Goal: Task Accomplishment & Management: Use online tool/utility

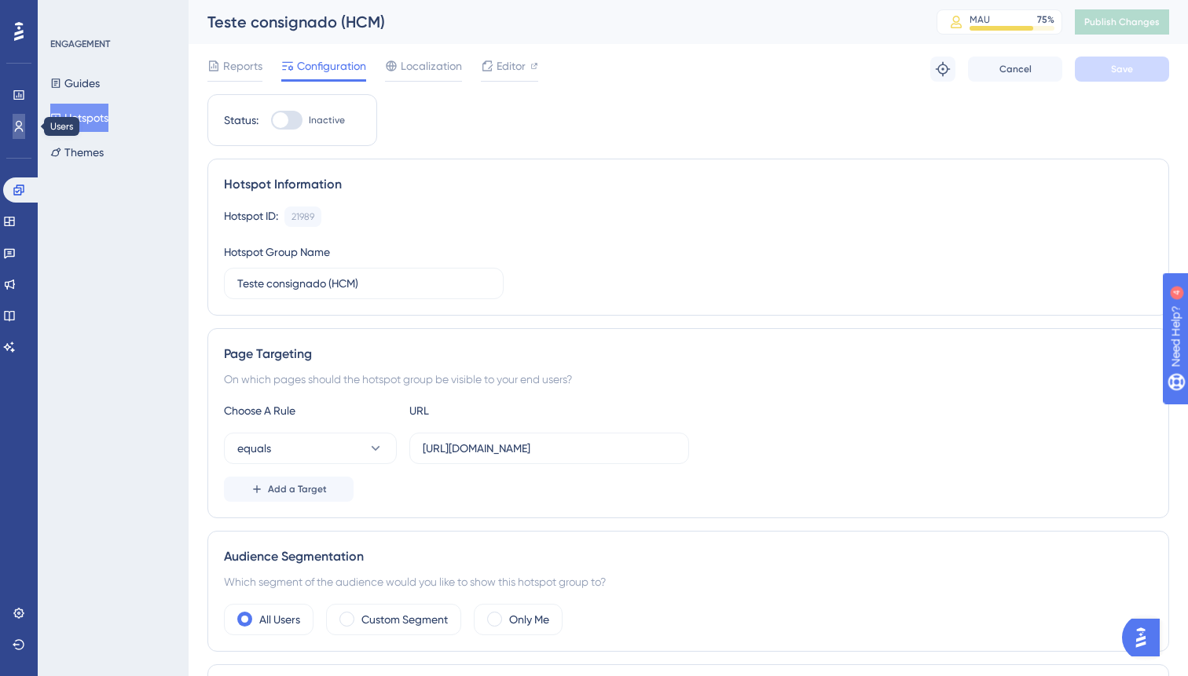
click at [25, 121] on link at bounding box center [19, 126] width 13 height 25
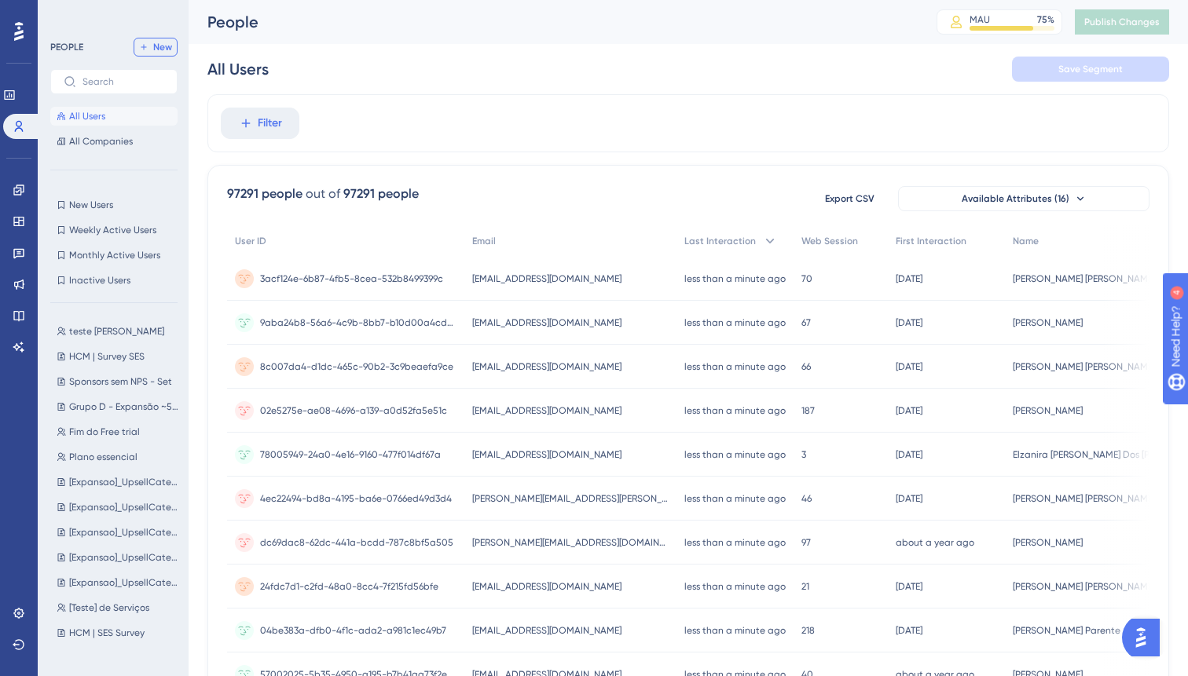
click at [165, 42] on span "New" at bounding box center [162, 47] width 19 height 13
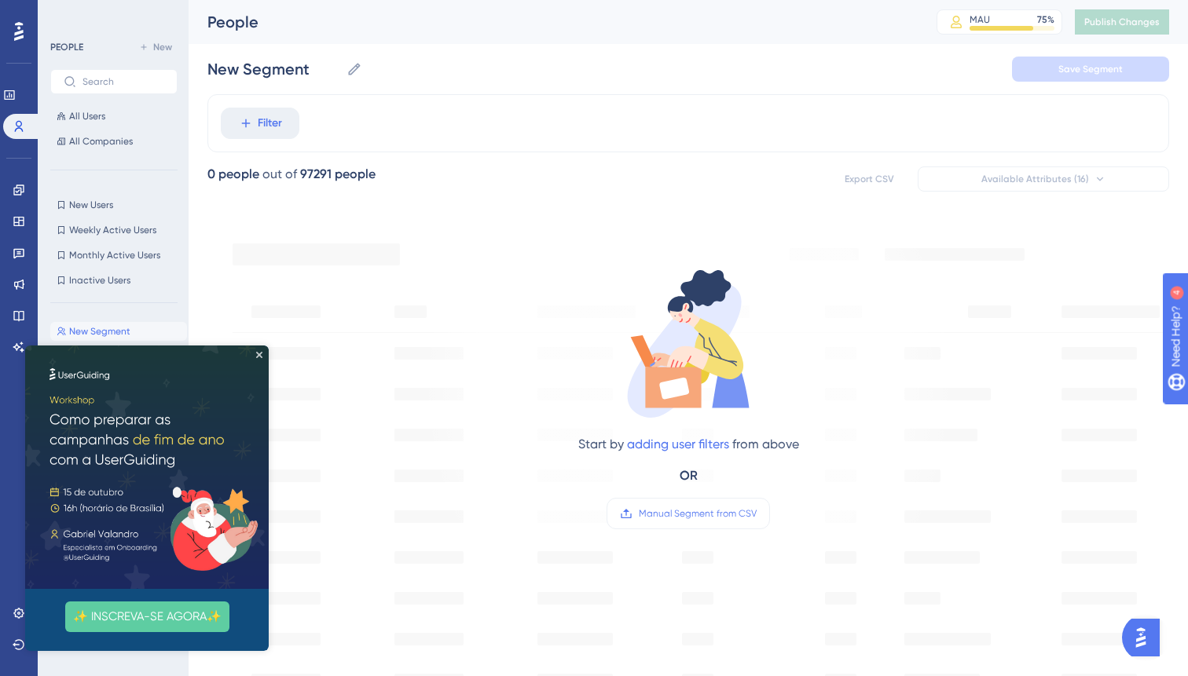
click at [259, 350] on img at bounding box center [147, 468] width 244 height 244
click at [261, 354] on icon "Close Preview" at bounding box center [259, 355] width 6 height 6
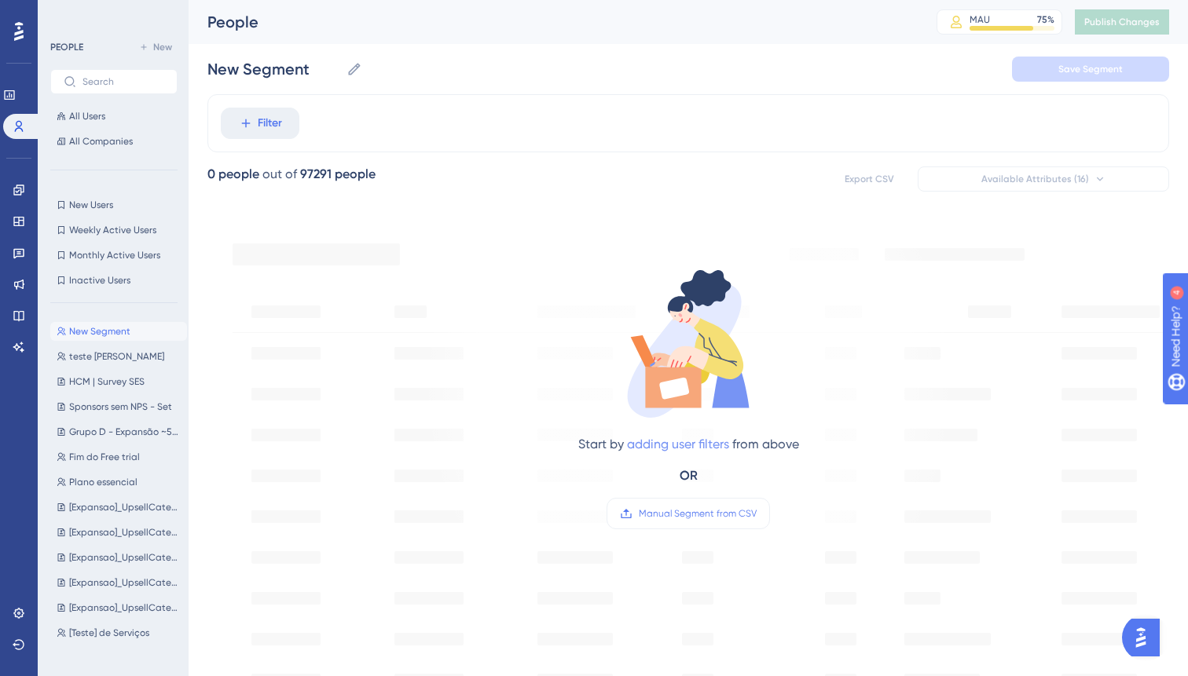
click at [684, 448] on link "adding user filters" at bounding box center [678, 444] width 102 height 15
click at [221, 108] on button "Filter" at bounding box center [260, 123] width 79 height 31
click at [486, 531] on div "Start by adding user filters from above OR Manual Segment from CSV" at bounding box center [688, 385] width 533 height 324
click at [673, 442] on link "adding user filters" at bounding box center [678, 444] width 102 height 15
click at [221, 108] on button "Filter" at bounding box center [260, 123] width 79 height 31
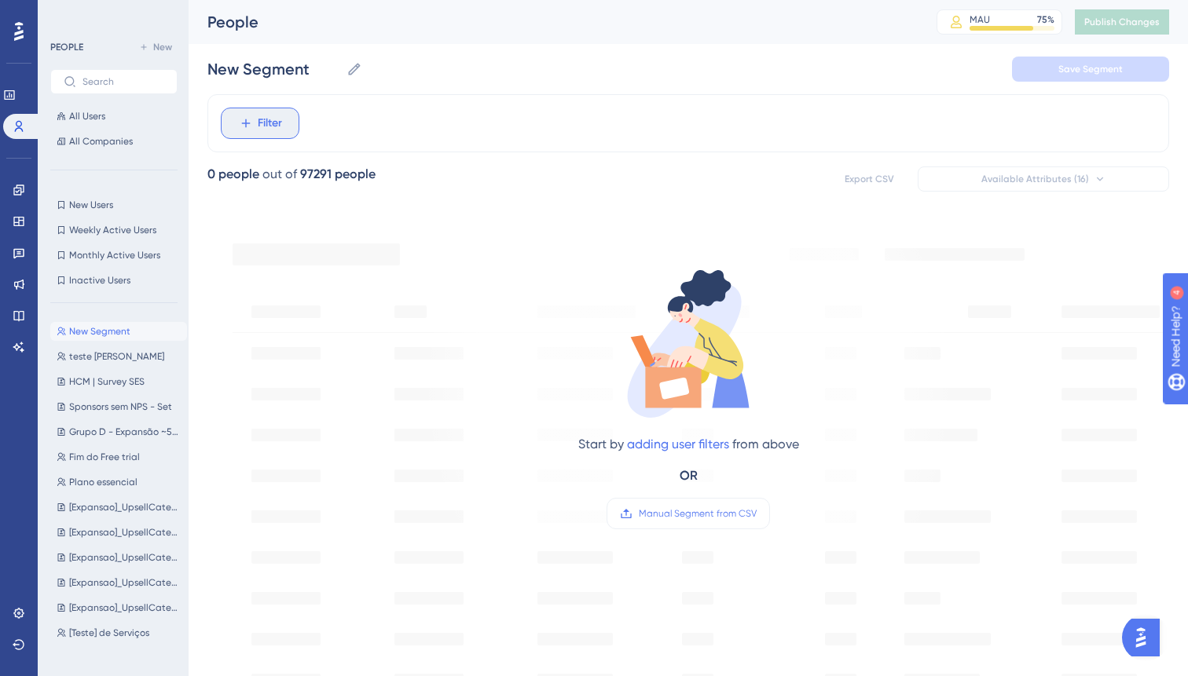
click at [295, 123] on button "Filter" at bounding box center [260, 123] width 79 height 31
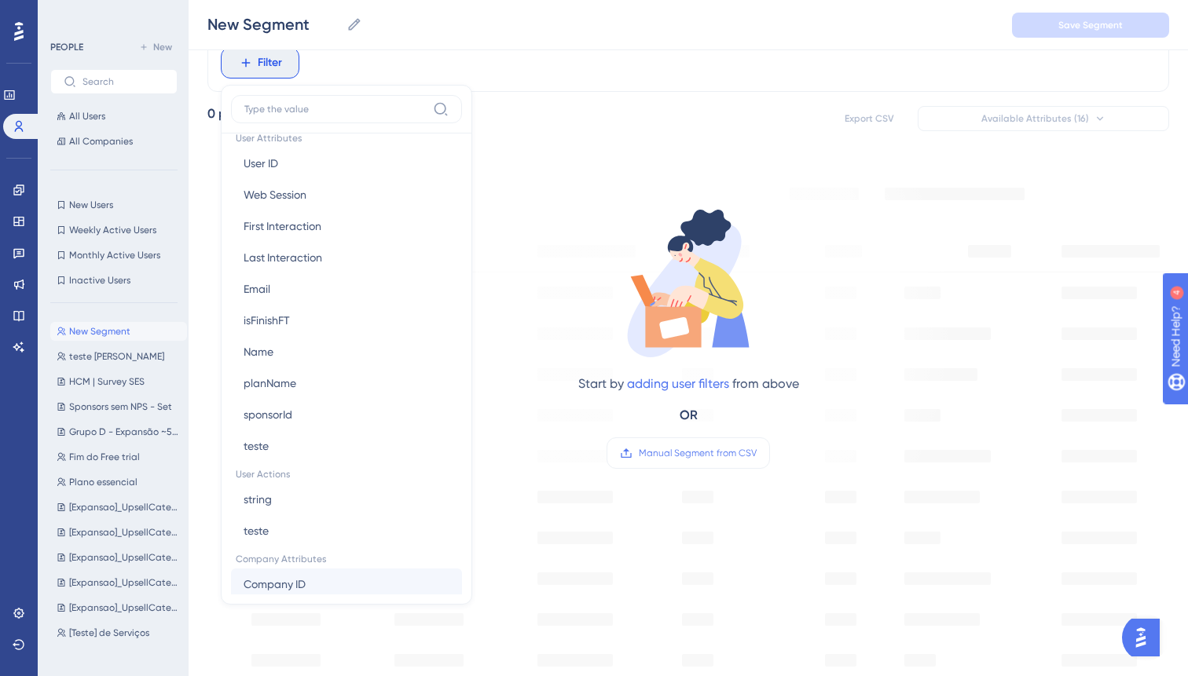
scroll to position [713, 0]
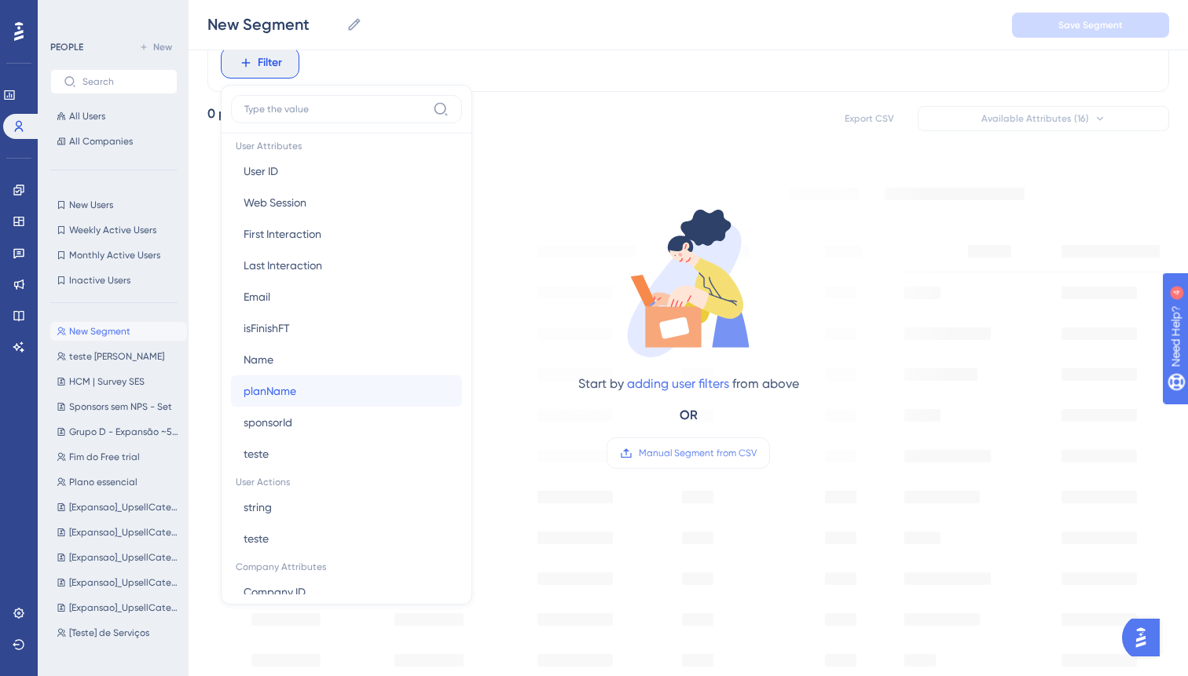
click at [281, 393] on span "planName" at bounding box center [270, 391] width 53 height 19
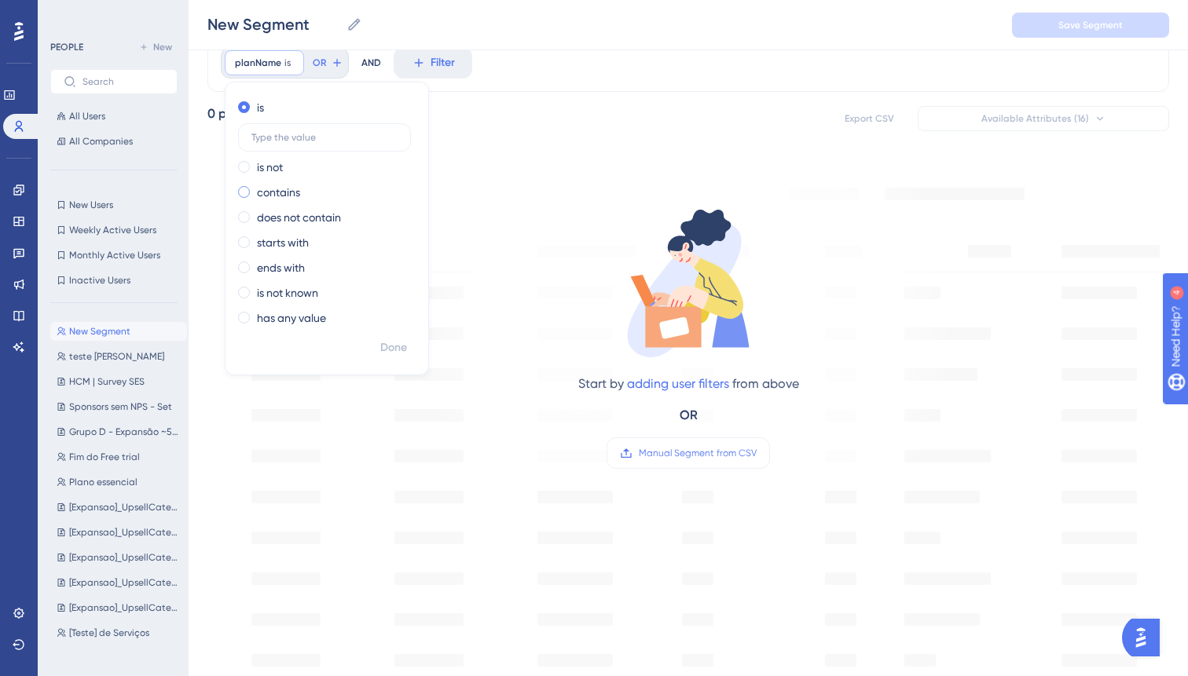
click at [266, 195] on label "contains" at bounding box center [278, 192] width 43 height 19
click at [302, 177] on label at bounding box center [324, 188] width 173 height 28
click at [302, 182] on input "text" at bounding box center [324, 187] width 146 height 11
type input "essencial"
click at [364, 359] on div "Done" at bounding box center [326, 354] width 203 height 41
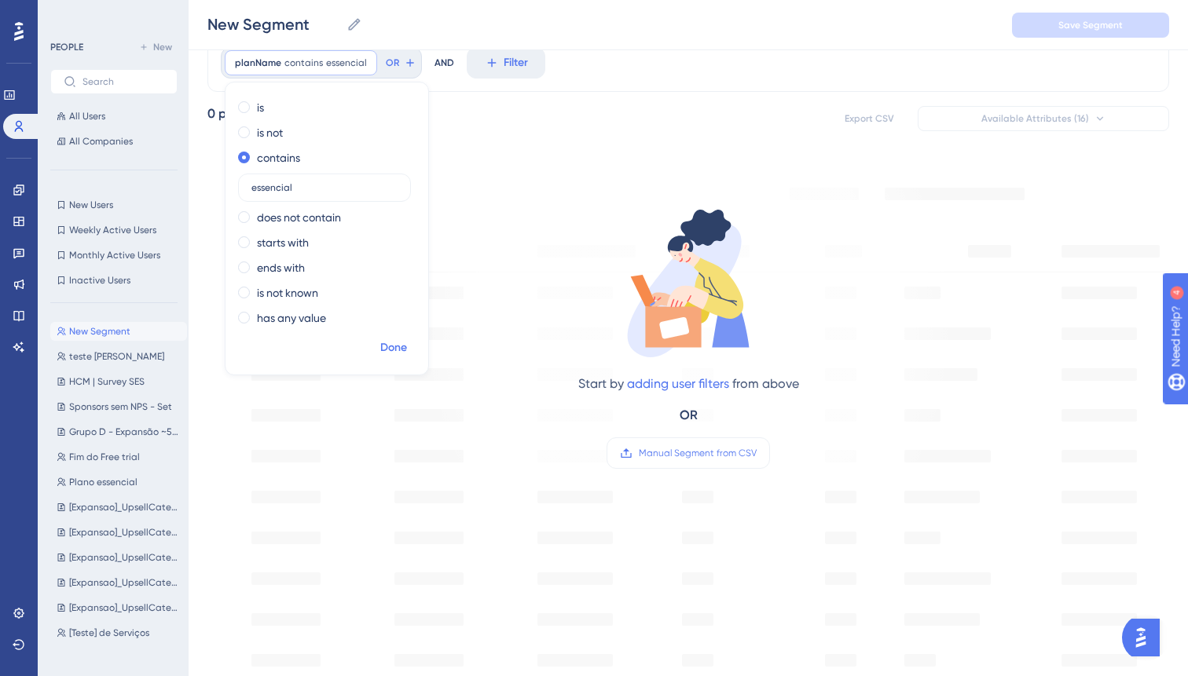
click at [390, 350] on span "Done" at bounding box center [393, 348] width 27 height 19
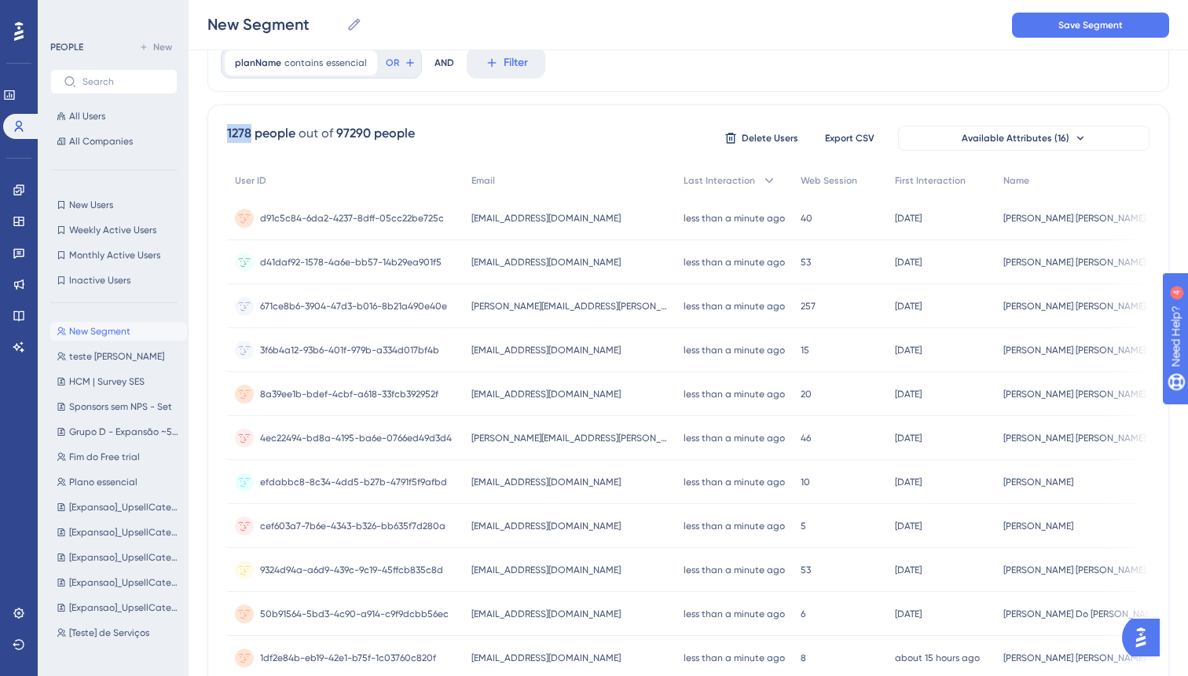
drag, startPoint x: 251, startPoint y: 137, endPoint x: 226, endPoint y: 135, distance: 25.2
click at [227, 135] on div "1278 people" at bounding box center [261, 133] width 68 height 19
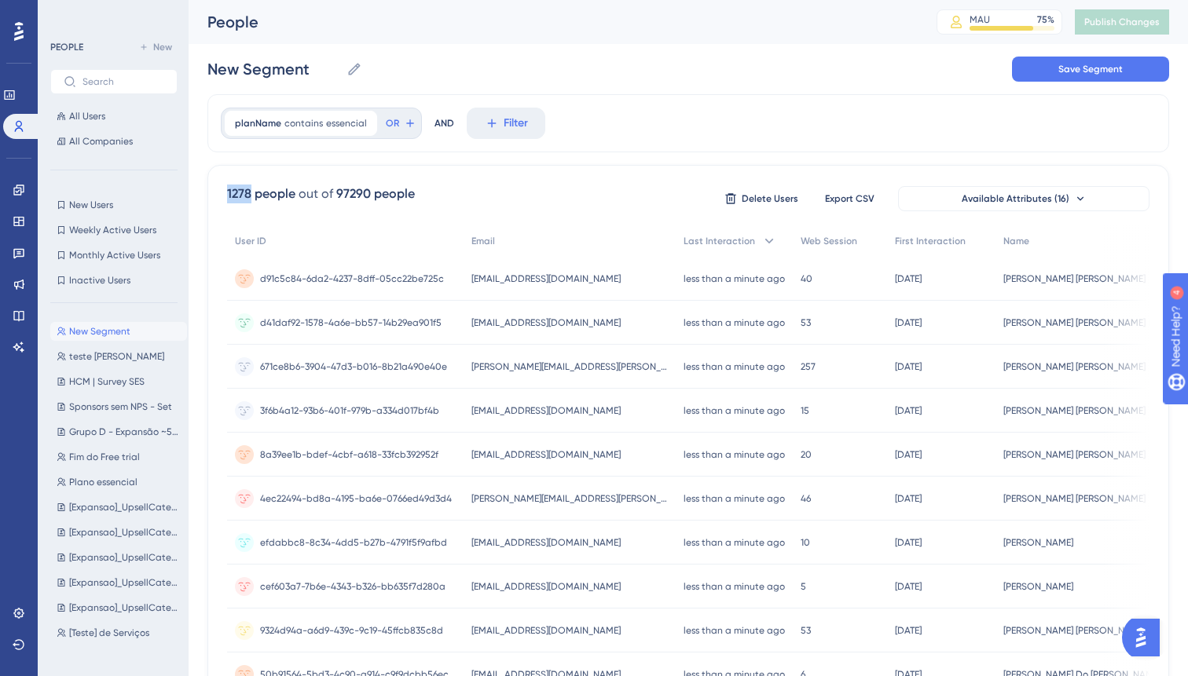
scroll to position [2, 0]
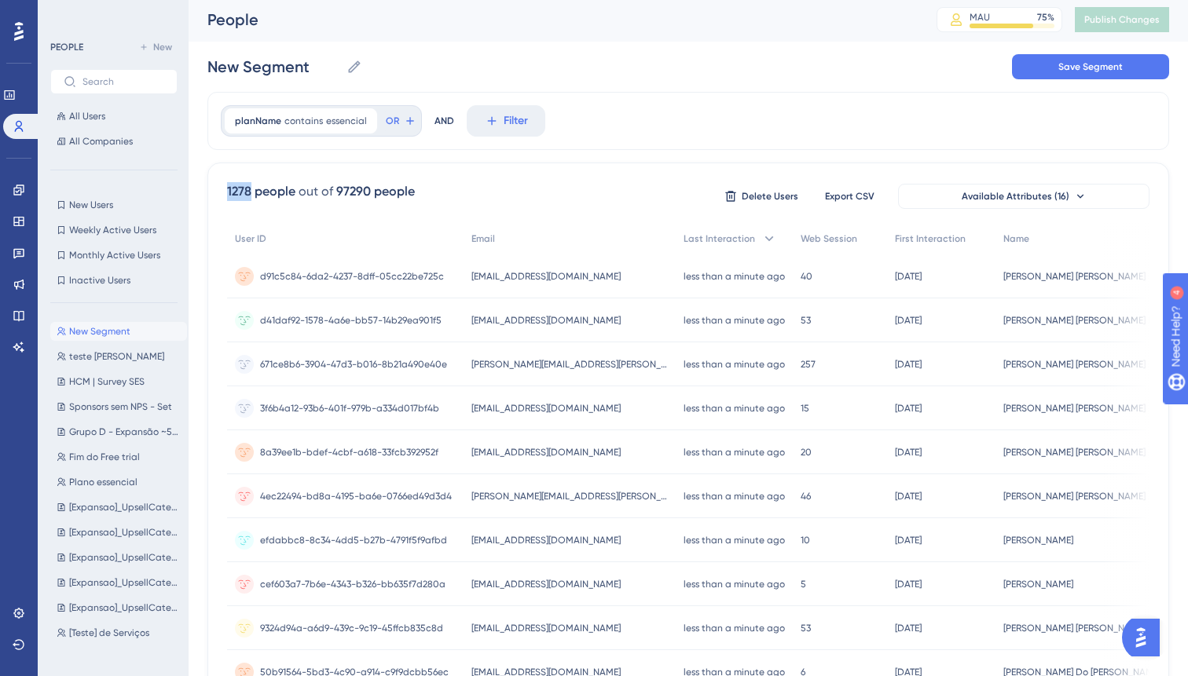
click at [132, 329] on button "New Segment New Segment" at bounding box center [118, 331] width 137 height 19
click at [916, 70] on div "New Segment New Segment Save Segment" at bounding box center [688, 67] width 962 height 50
click at [108, 355] on span "teste [PERSON_NAME]" at bounding box center [116, 356] width 95 height 13
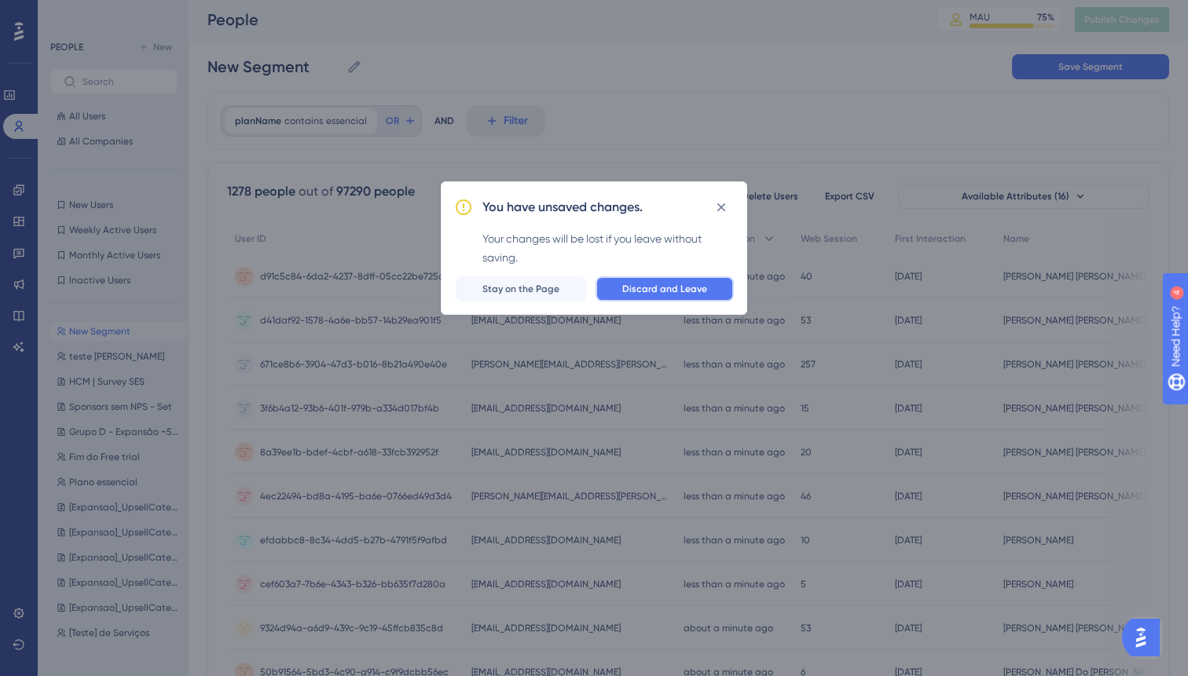
click at [612, 277] on button "Discard and Leave" at bounding box center [665, 289] width 138 height 25
type input "teste [PERSON_NAME]"
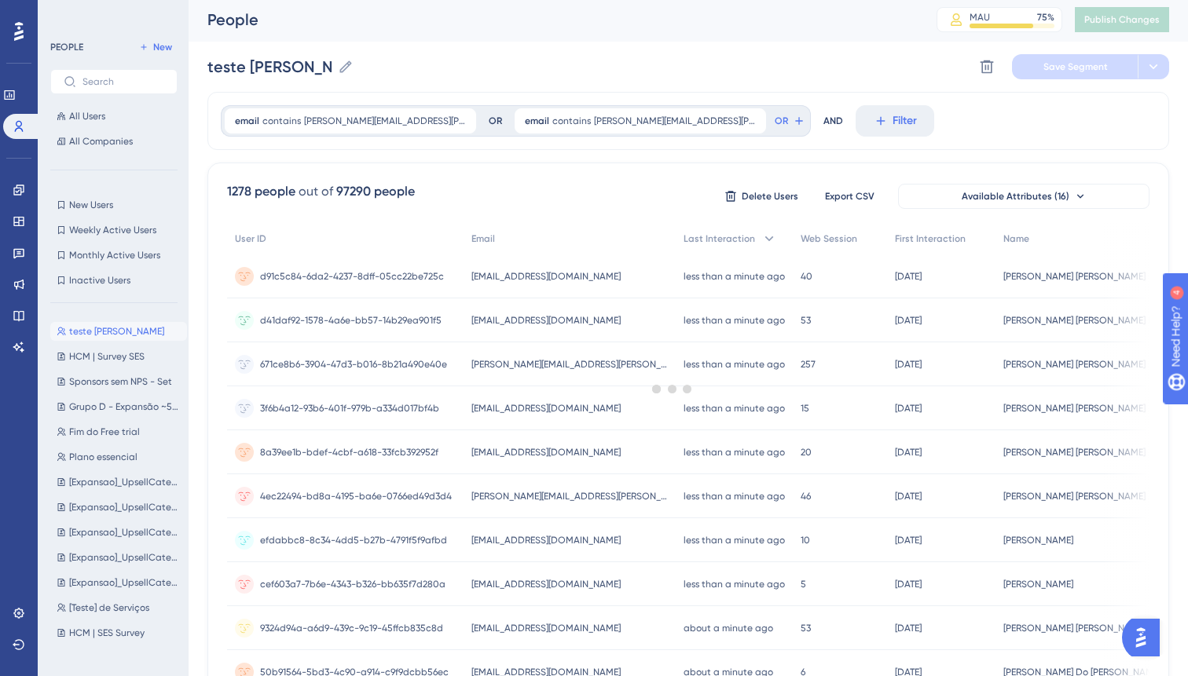
scroll to position [0, 0]
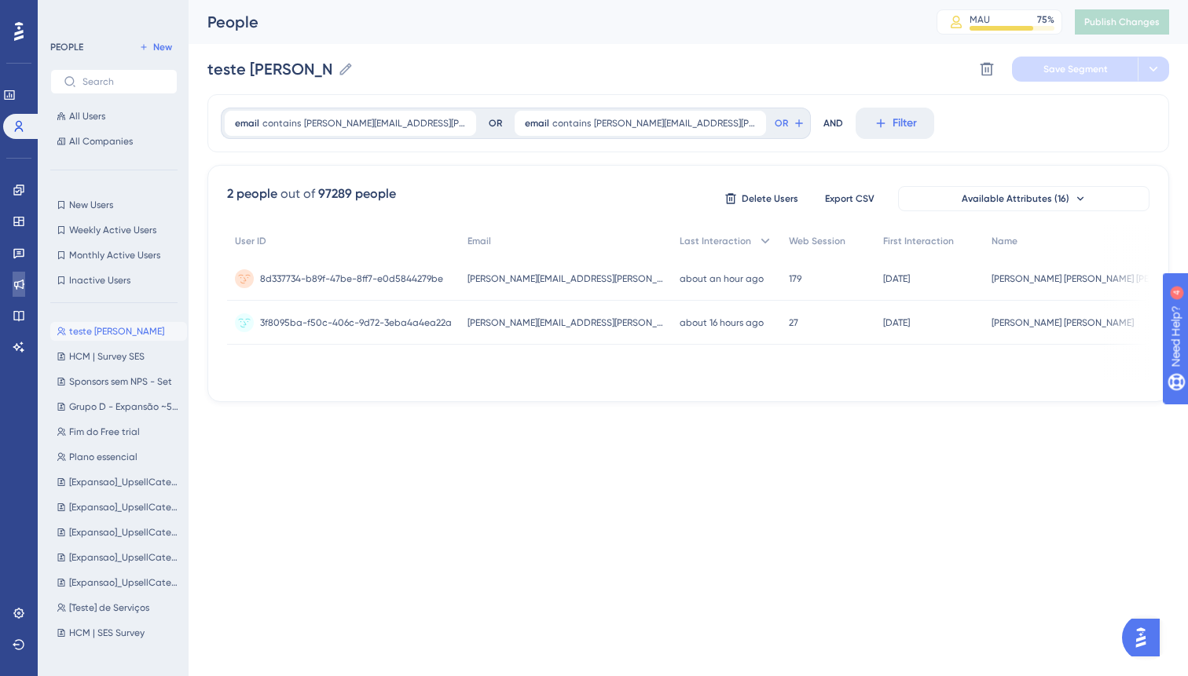
click at [15, 286] on icon at bounding box center [19, 285] width 10 height 10
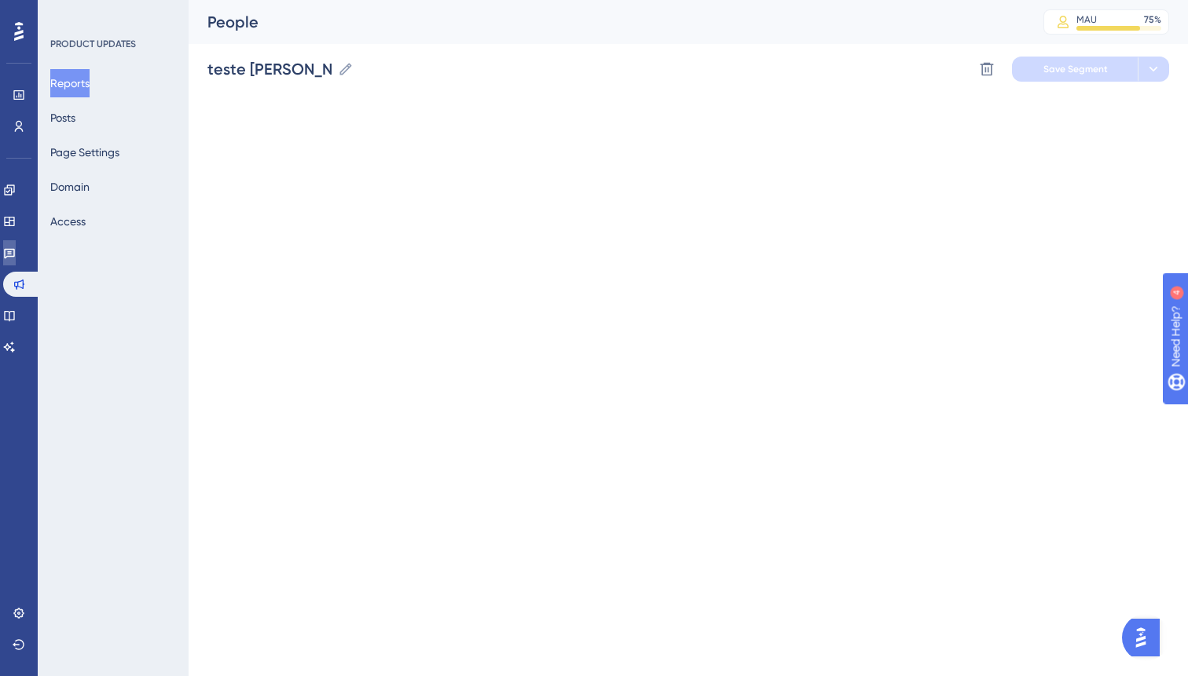
click at [16, 252] on icon at bounding box center [9, 253] width 13 height 13
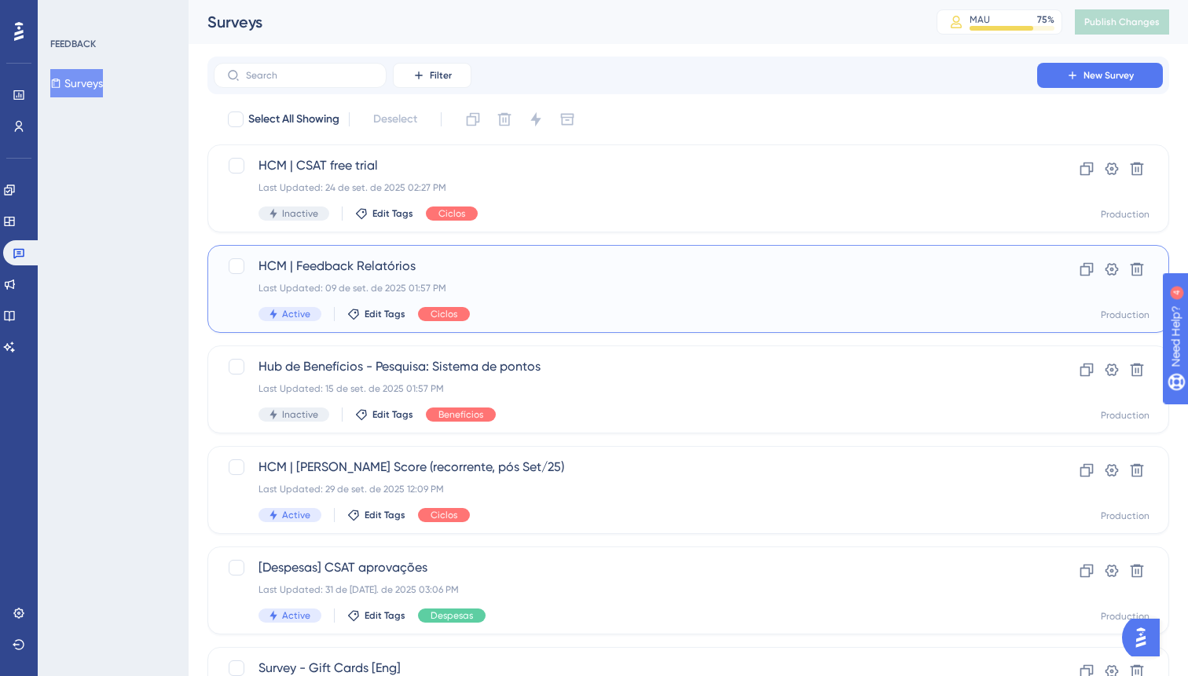
click at [374, 282] on div "Last Updated: 09 de set. de 2025 01:57 PM" at bounding box center [625, 288] width 734 height 13
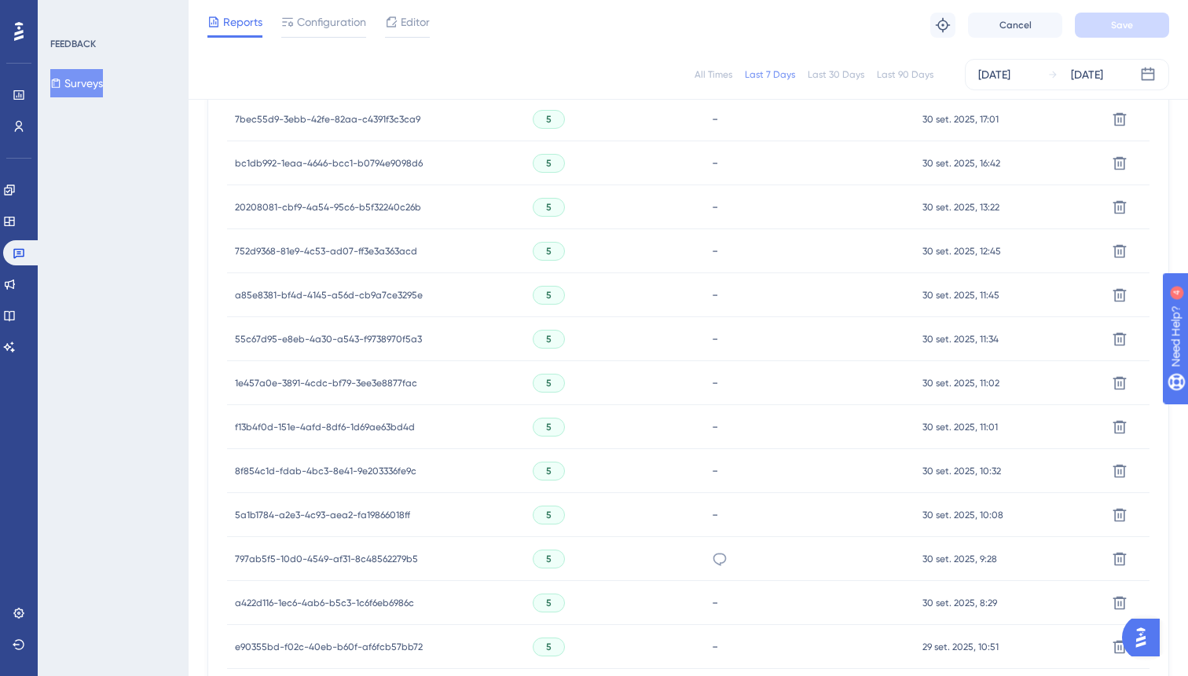
scroll to position [991, 0]
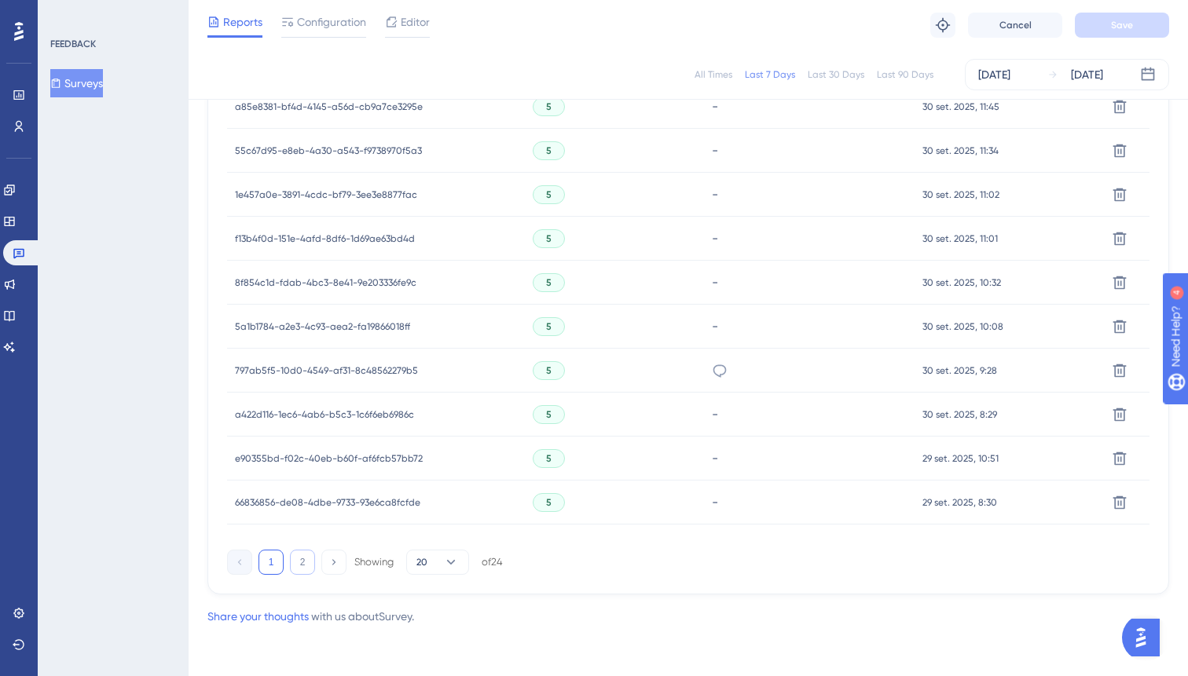
click at [300, 562] on button "2" at bounding box center [302, 562] width 25 height 25
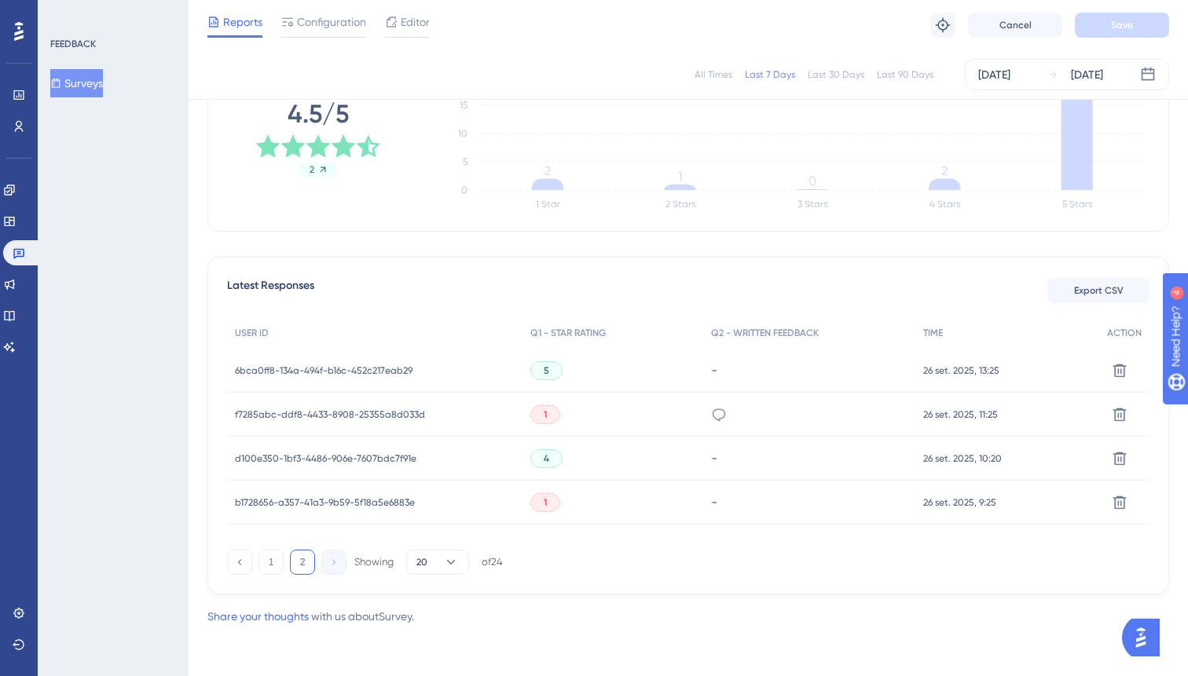
scroll to position [287, 0]
click at [15, 251] on icon at bounding box center [19, 253] width 13 height 13
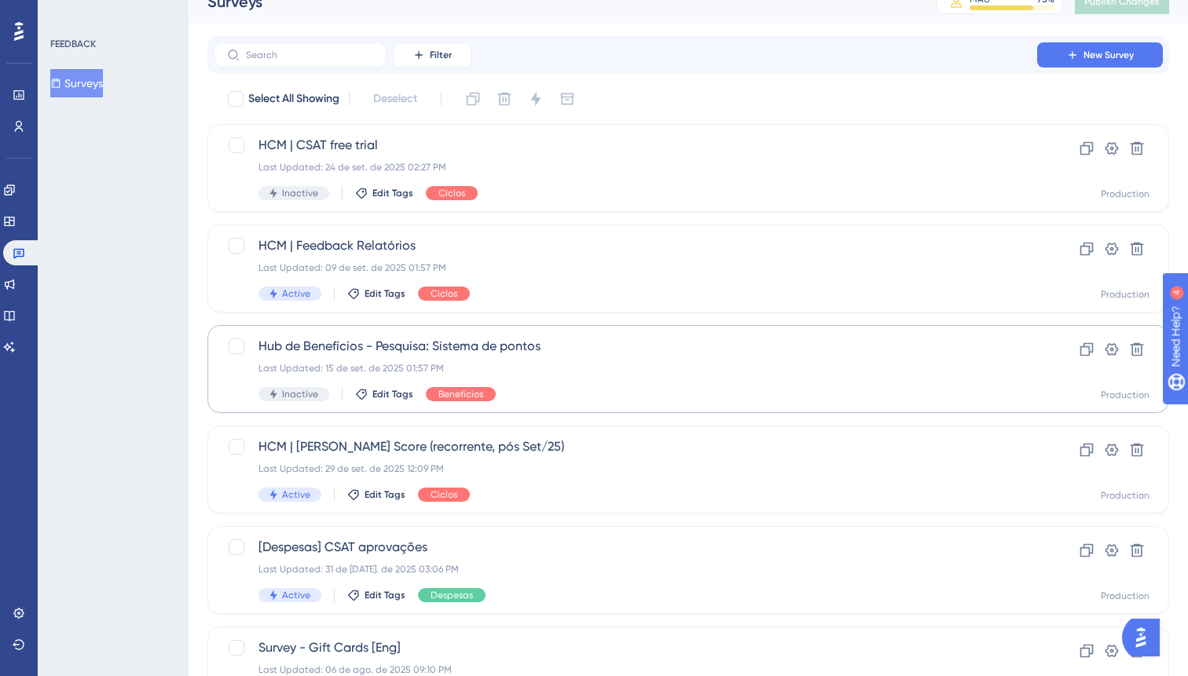
scroll to position [26, 0]
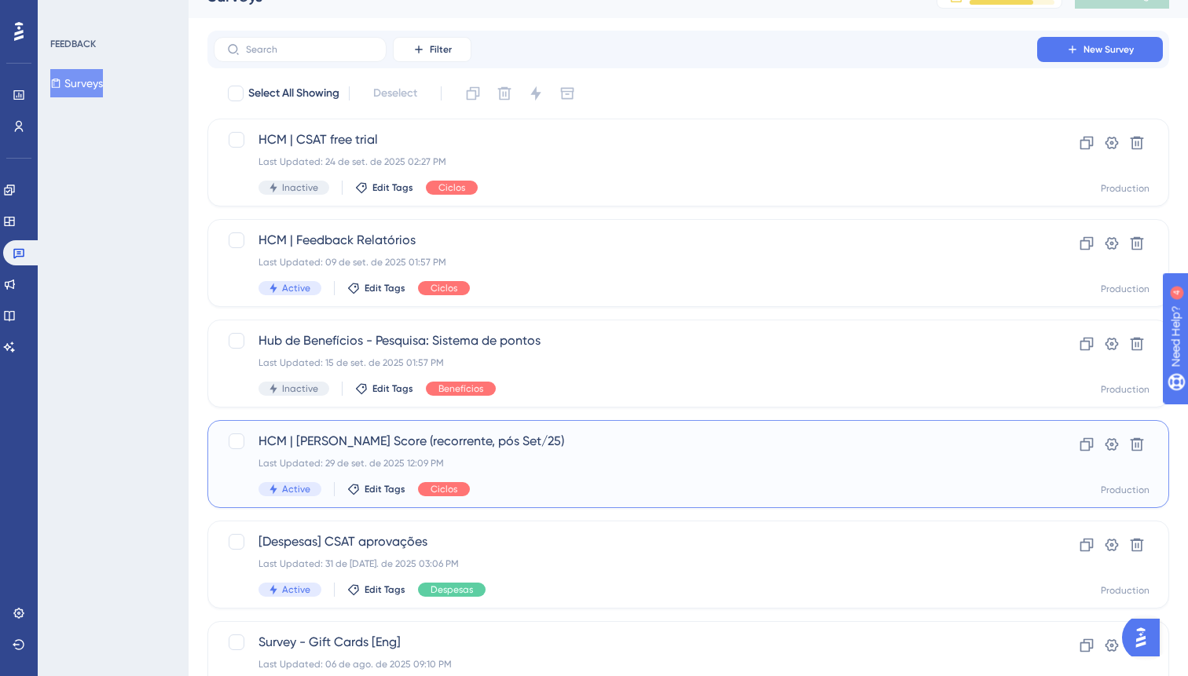
click at [395, 445] on span "HCM | [PERSON_NAME] Score (recorrente, pós Set/25)" at bounding box center [625, 441] width 734 height 19
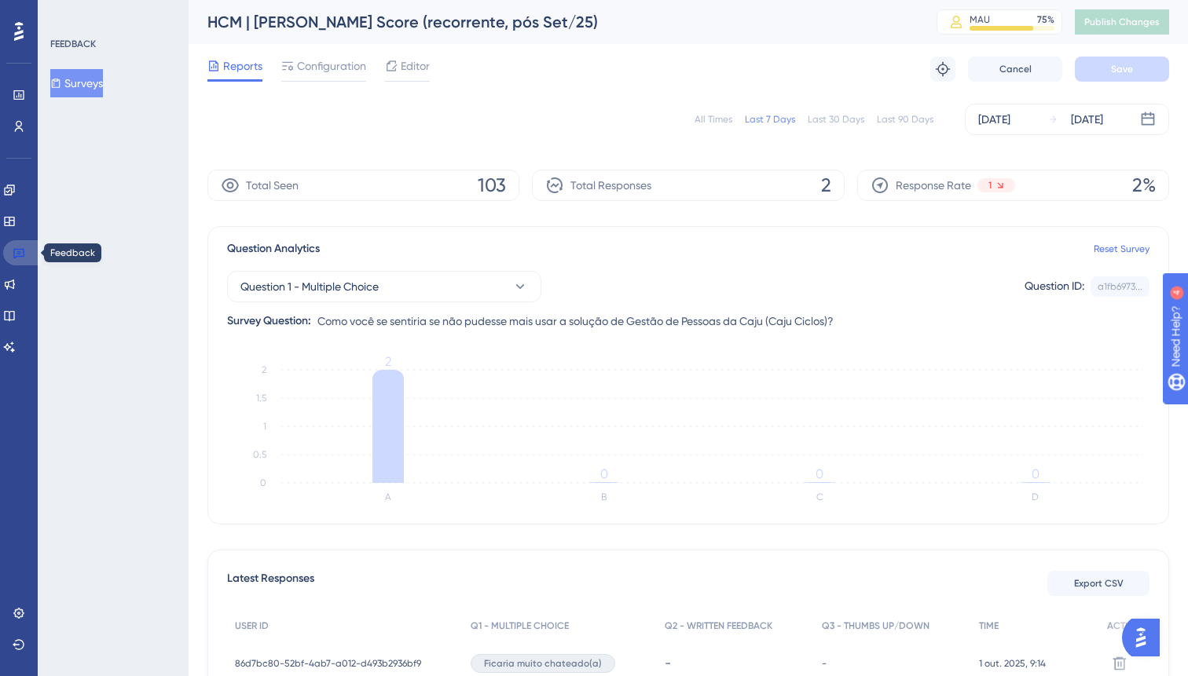
click at [14, 254] on icon at bounding box center [19, 253] width 13 height 13
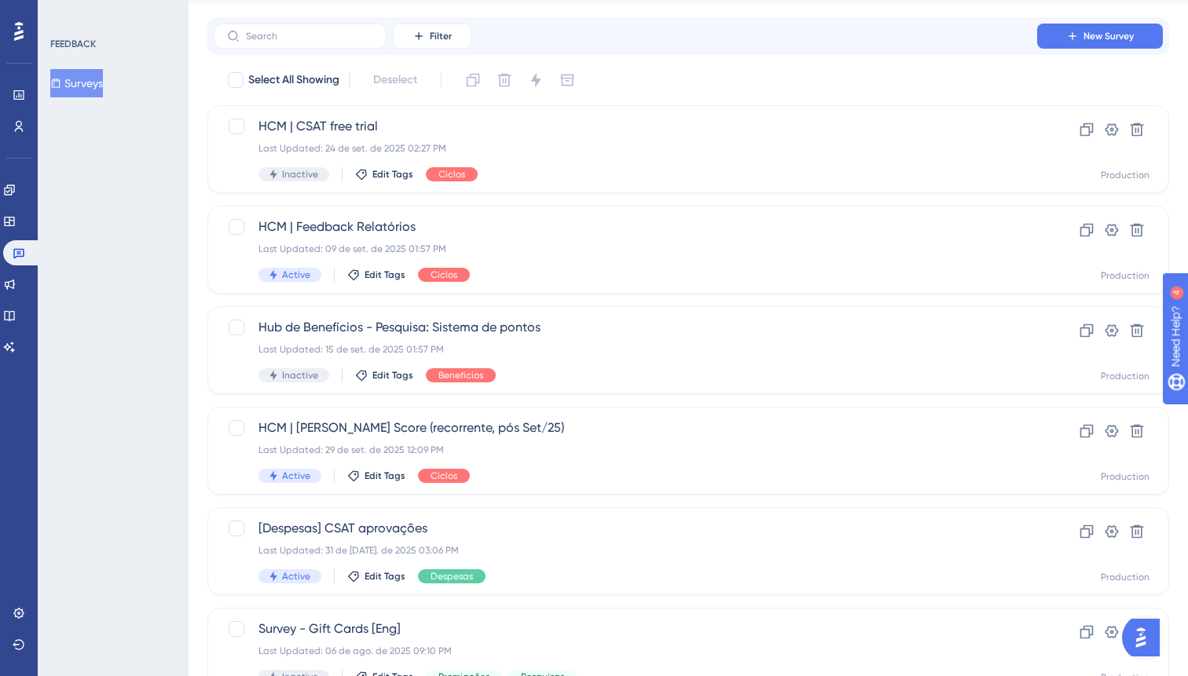
scroll to position [40, 0]
